Goal: Book appointment/travel/reservation

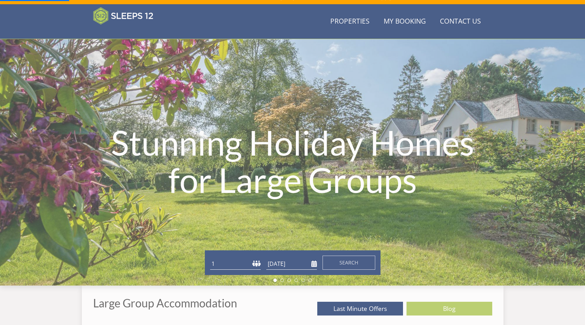
scroll to position [112, 0]
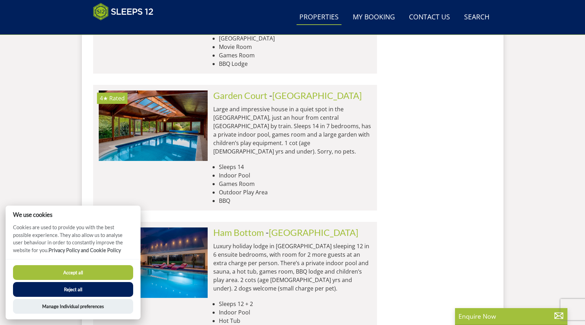
scroll to position [1190, 0]
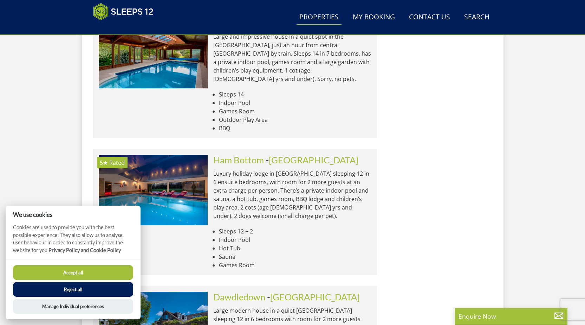
click at [88, 290] on button "Reject all" at bounding box center [73, 289] width 120 height 15
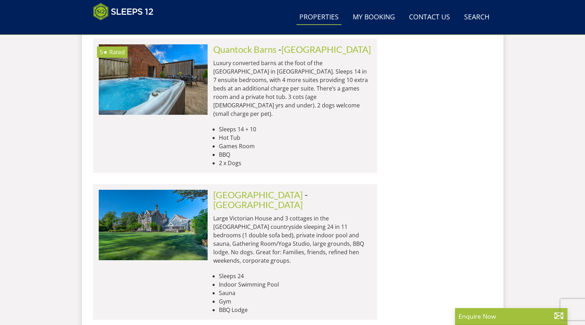
scroll to position [1893, 0]
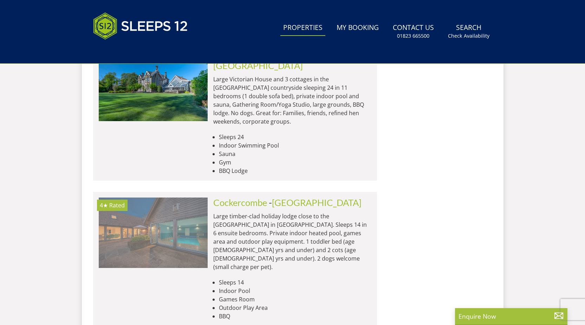
scroll to position [1941, 0]
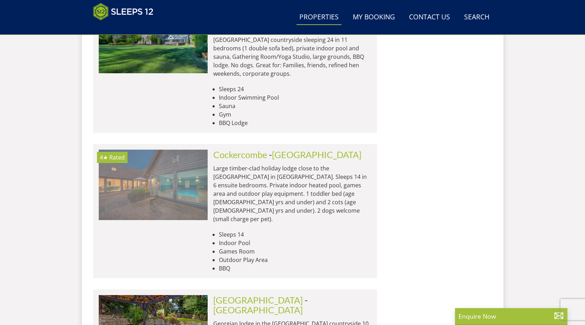
click at [174, 149] on img at bounding box center [153, 184] width 109 height 70
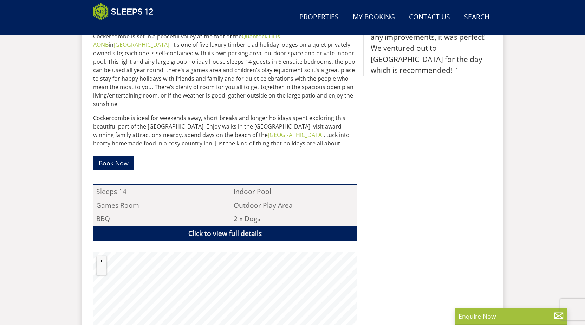
scroll to position [393, 0]
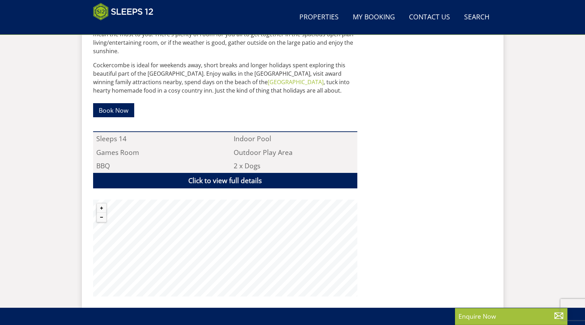
click at [97, 207] on div at bounding box center [102, 212] width 10 height 19
click at [104, 212] on button "Zoom out" at bounding box center [101, 216] width 9 height 9
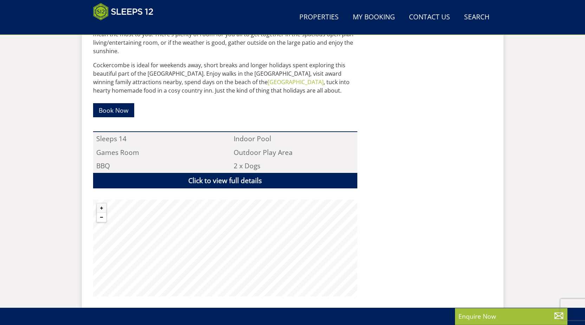
click at [104, 212] on button "Zoom out" at bounding box center [101, 216] width 9 height 9
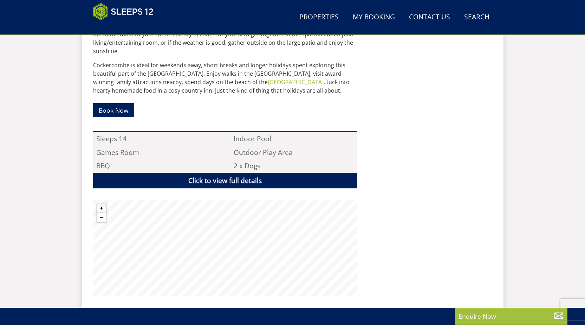
click at [104, 212] on button "Zoom out" at bounding box center [101, 216] width 9 height 9
click at [220, 173] on link "Click to view full details" at bounding box center [225, 181] width 264 height 16
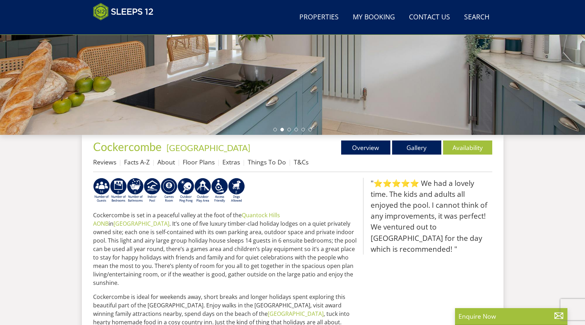
scroll to position [169, 0]
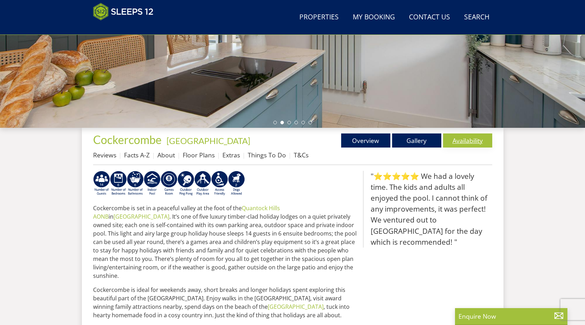
click at [466, 141] on link "Availability" at bounding box center [467, 140] width 49 height 14
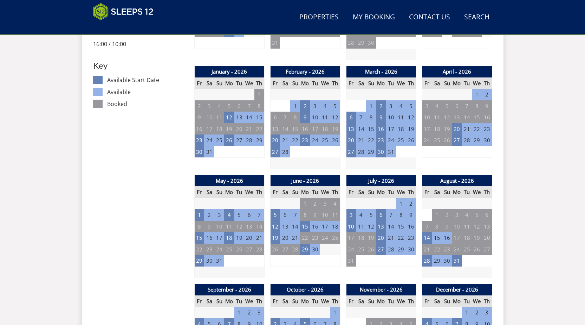
scroll to position [451, 0]
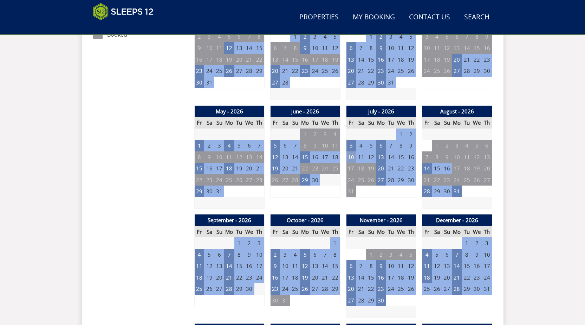
click at [353, 159] on td "10" at bounding box center [351, 157] width 10 height 12
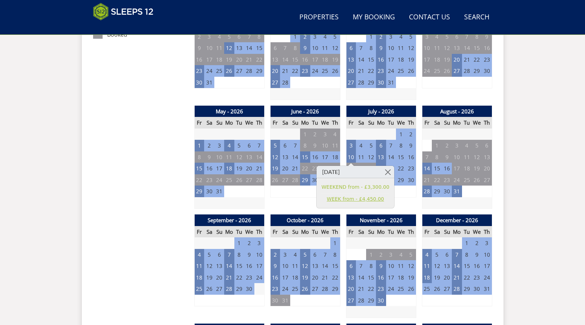
click at [358, 201] on link "WEEK from - £4,450.00" at bounding box center [356, 198] width 68 height 7
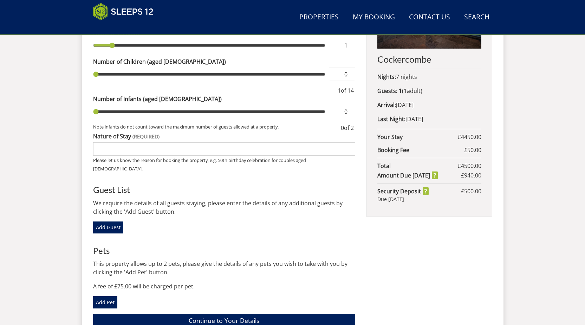
scroll to position [212, 0]
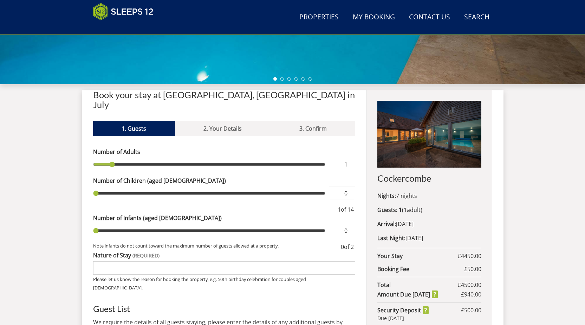
type input "2"
type input "4"
type input "5"
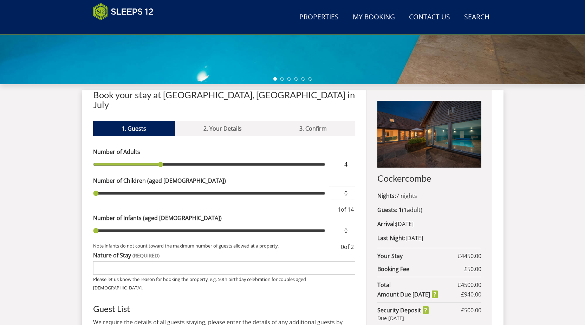
type input "5"
type input "6"
type input "8"
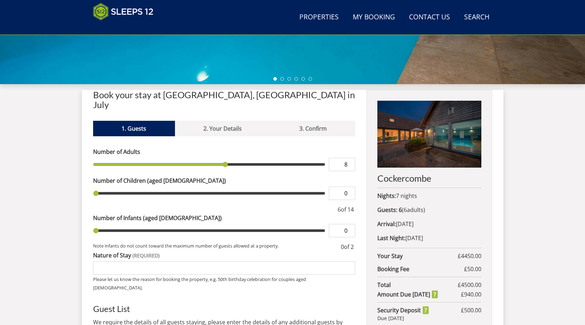
type input "9"
type input "10"
type input "11"
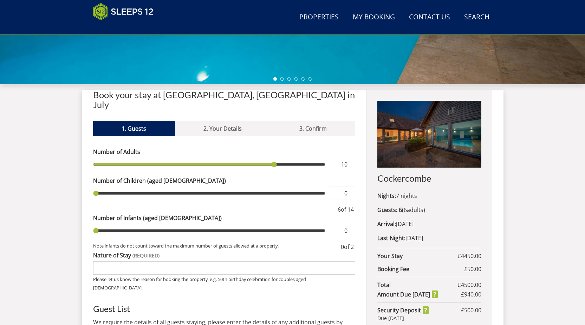
type input "11"
type input "12"
type input "13"
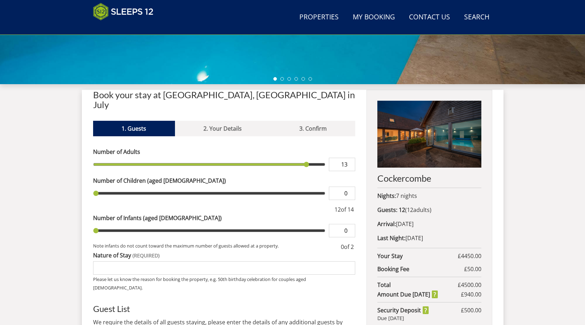
type input "14"
type input "13"
type input "12"
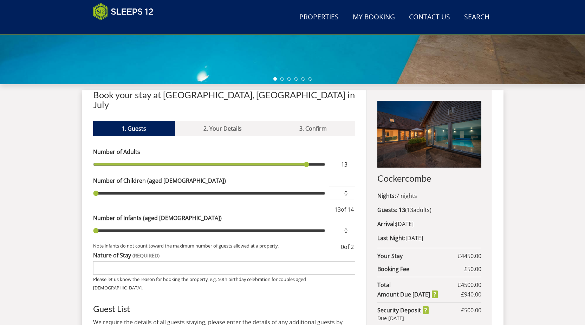
type input "12"
drag, startPoint x: 112, startPoint y: 153, endPoint x: 296, endPoint y: 157, distance: 183.9
type input "12"
click at [296, 158] on input "range" at bounding box center [209, 164] width 233 height 13
type input "1"
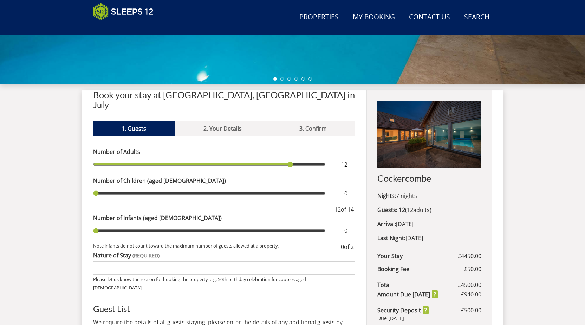
type input "1"
type input "2"
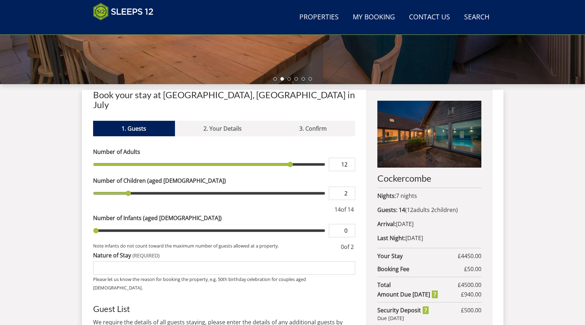
drag, startPoint x: 95, startPoint y: 184, endPoint x: 178, endPoint y: 182, distance: 83.0
click at [178, 186] on input "range" at bounding box center [209, 192] width 233 height 13
drag, startPoint x: 134, startPoint y: 182, endPoint x: 188, endPoint y: 182, distance: 54.1
click at [190, 186] on input "range" at bounding box center [209, 192] width 233 height 13
type input "2"
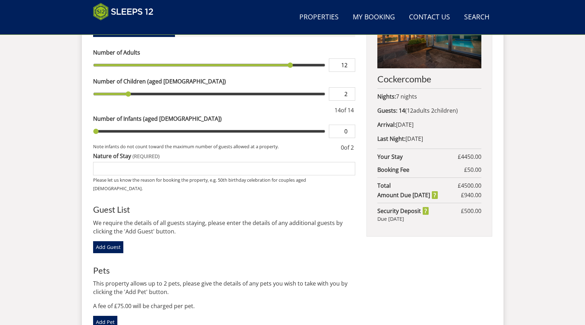
scroll to position [353, 0]
